Goal: Find contact information: Find contact information

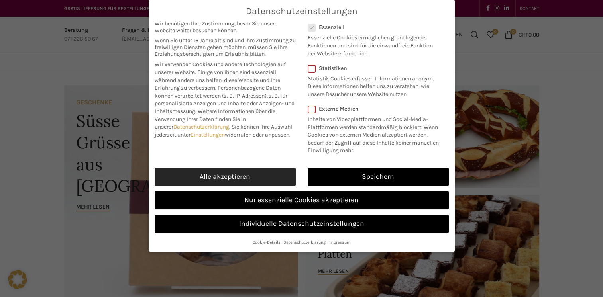
click at [221, 174] on link "Alle akzeptieren" at bounding box center [225, 177] width 141 height 18
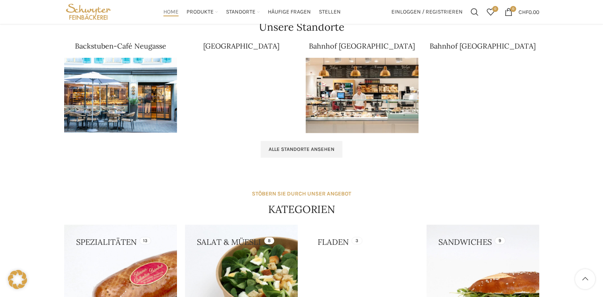
scroll to position [515, 0]
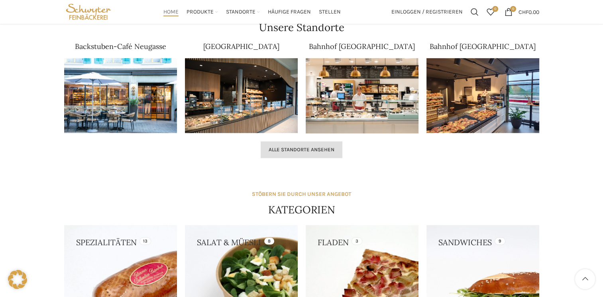
click at [301, 153] on link "Alle Standorte ansehen" at bounding box center [302, 149] width 82 height 17
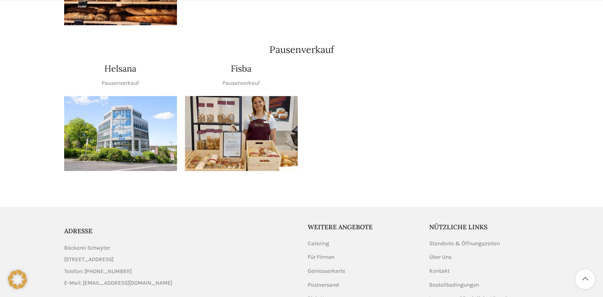
scroll to position [1009, 0]
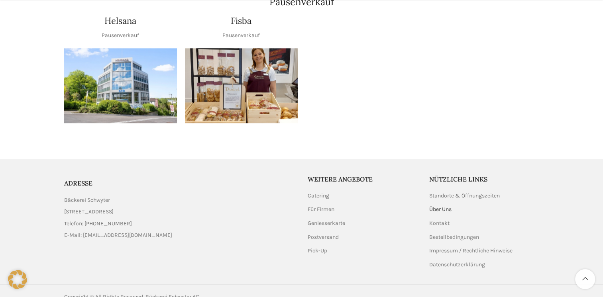
click at [441, 206] on link "Über Uns" at bounding box center [440, 210] width 23 height 8
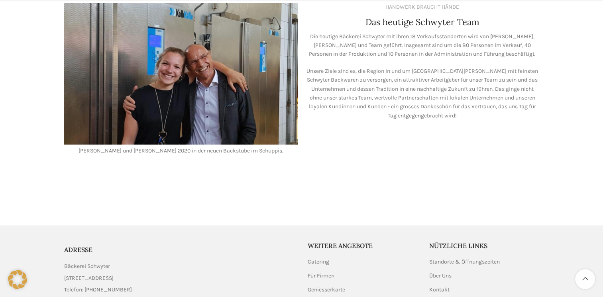
scroll to position [774, 0]
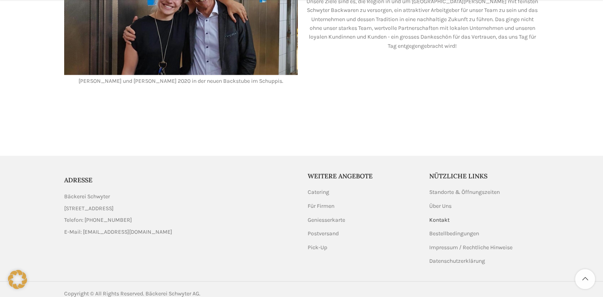
click at [435, 216] on link "Kontakt" at bounding box center [439, 220] width 21 height 8
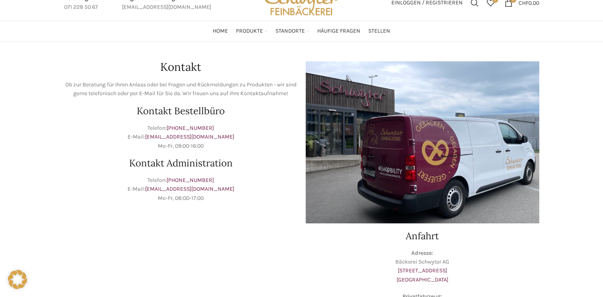
scroll to position [5, 0]
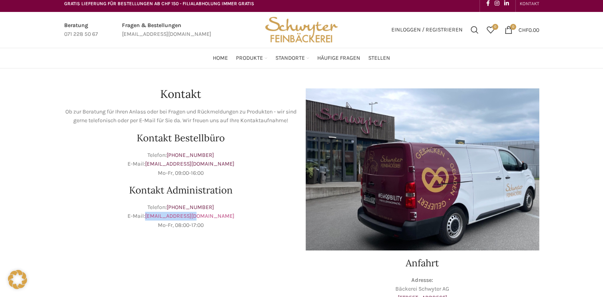
drag, startPoint x: 215, startPoint y: 217, endPoint x: 165, endPoint y: 216, distance: 50.2
click at [165, 216] on p "Telefon: +41 71 228 50 60 E-Mail: info@schwyter.com Mo-Fr, 08:00-17:00" at bounding box center [180, 216] width 233 height 27
copy link "info@schwyter.com"
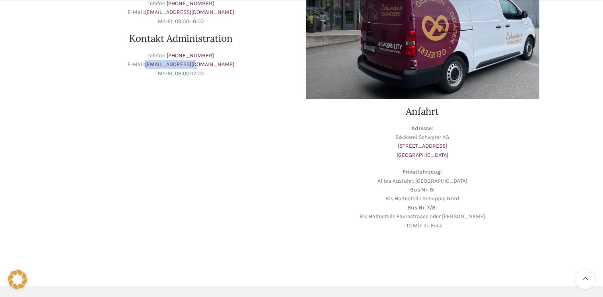
scroll to position [296, 0]
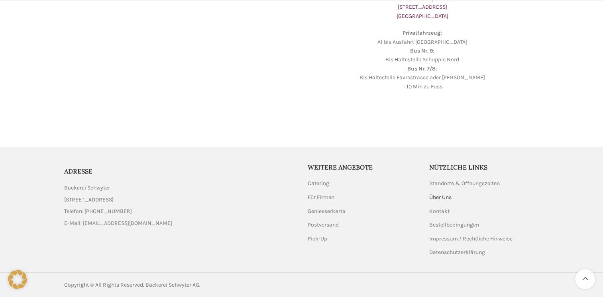
click at [434, 198] on link "Über Uns" at bounding box center [440, 198] width 23 height 8
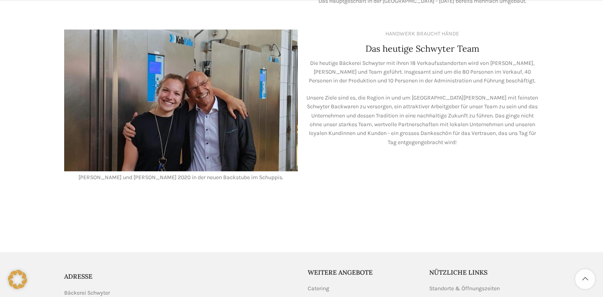
scroll to position [774, 0]
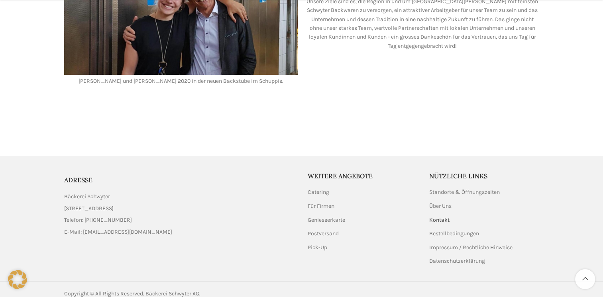
click at [433, 216] on link "Kontakt" at bounding box center [439, 220] width 21 height 8
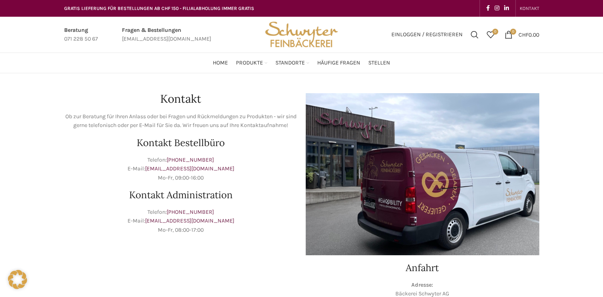
scroll to position [43, 0]
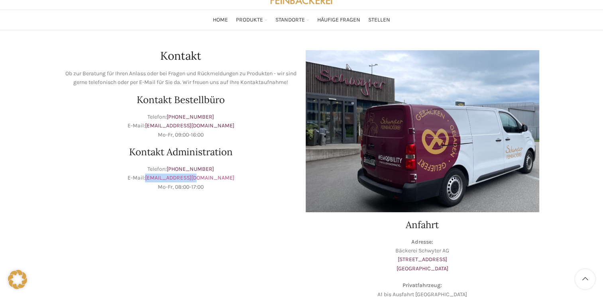
drag, startPoint x: 223, startPoint y: 179, endPoint x: 165, endPoint y: 179, distance: 57.8
click at [165, 179] on p "Telefon: [PHONE_NUMBER] E-Mail: [EMAIL_ADDRESS][DOMAIN_NAME] Mo-Fr, 08:00-17:00" at bounding box center [180, 178] width 233 height 27
copy link "[EMAIL_ADDRESS][DOMAIN_NAME]"
